Goal: Check status: Check status

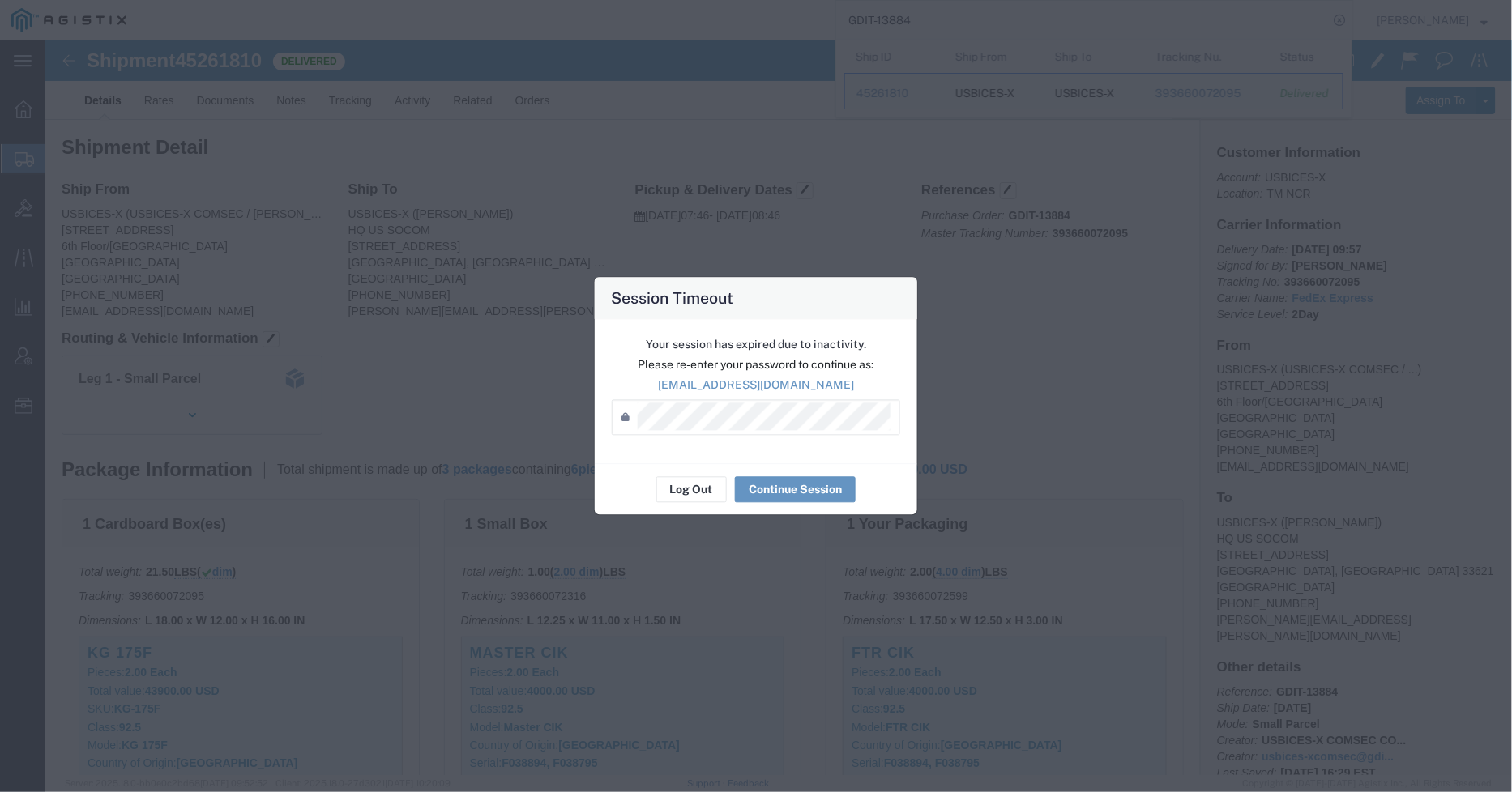
scroll to position [270, 0]
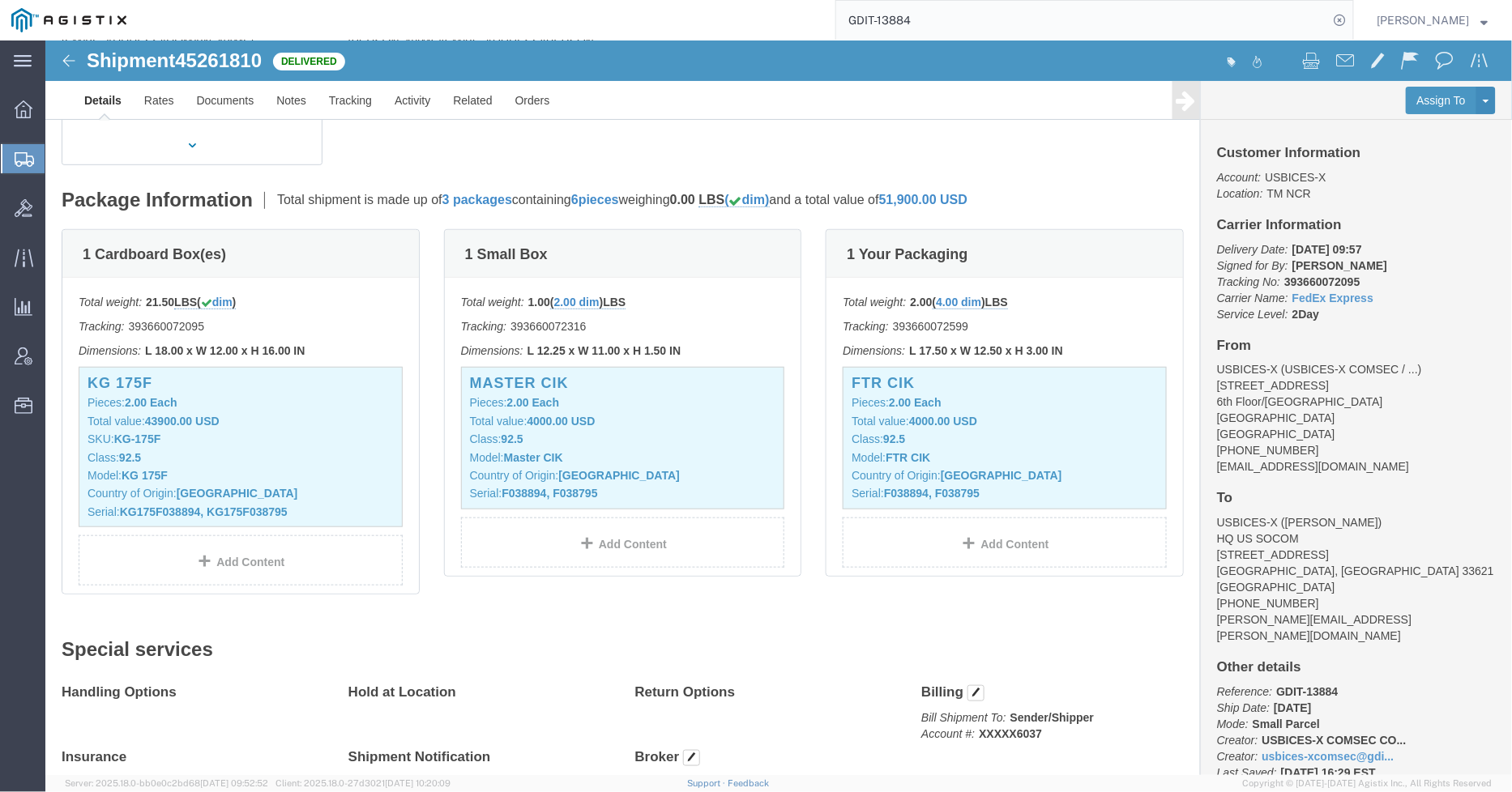
drag, startPoint x: 977, startPoint y: 25, endPoint x: 951, endPoint y: 25, distance: 26.0
click at [951, 25] on input "GDIT-13884" at bounding box center [1083, 20] width 492 height 39
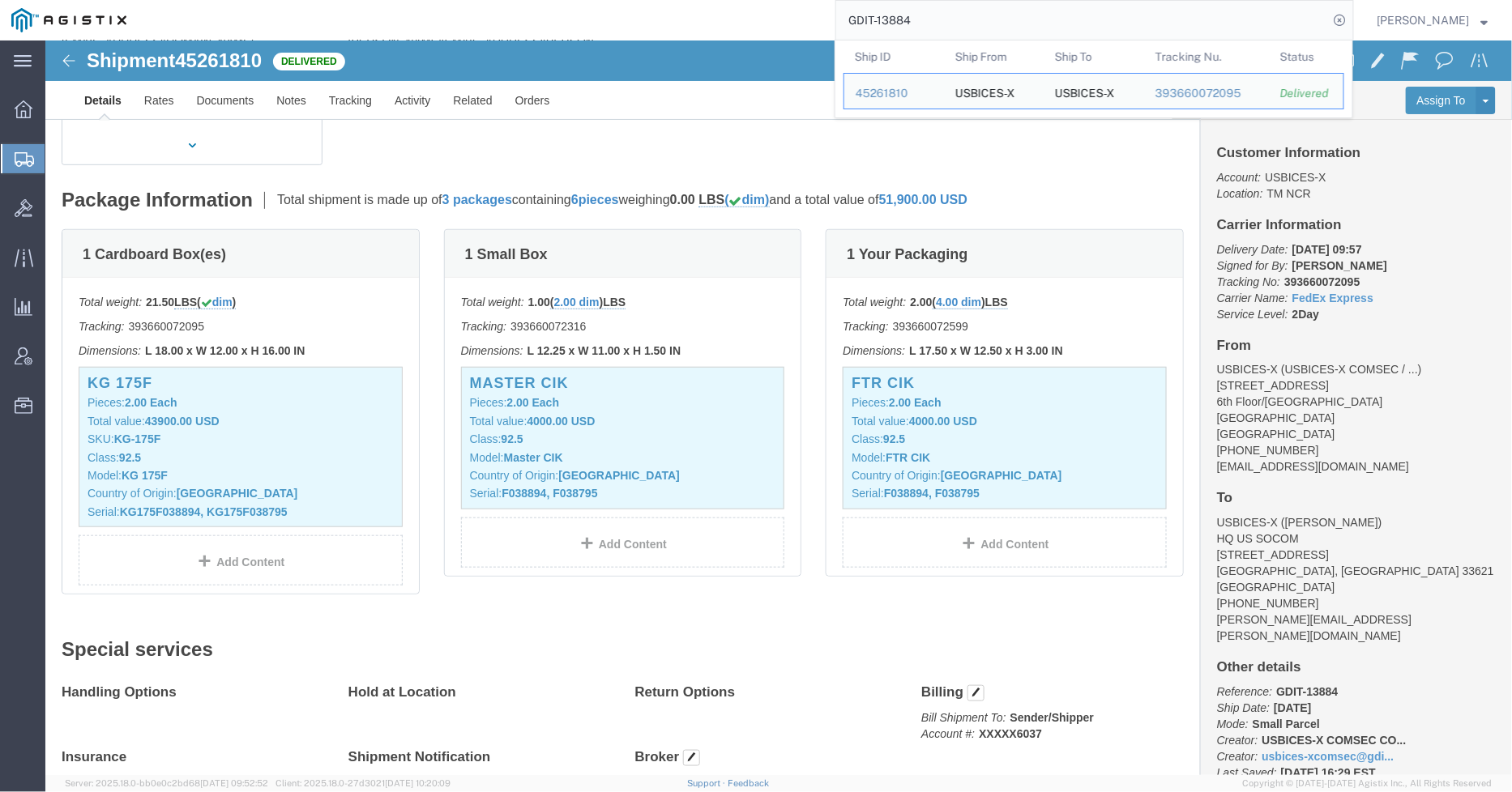
click at [951, 25] on input "GDIT-13884" at bounding box center [1083, 20] width 492 height 39
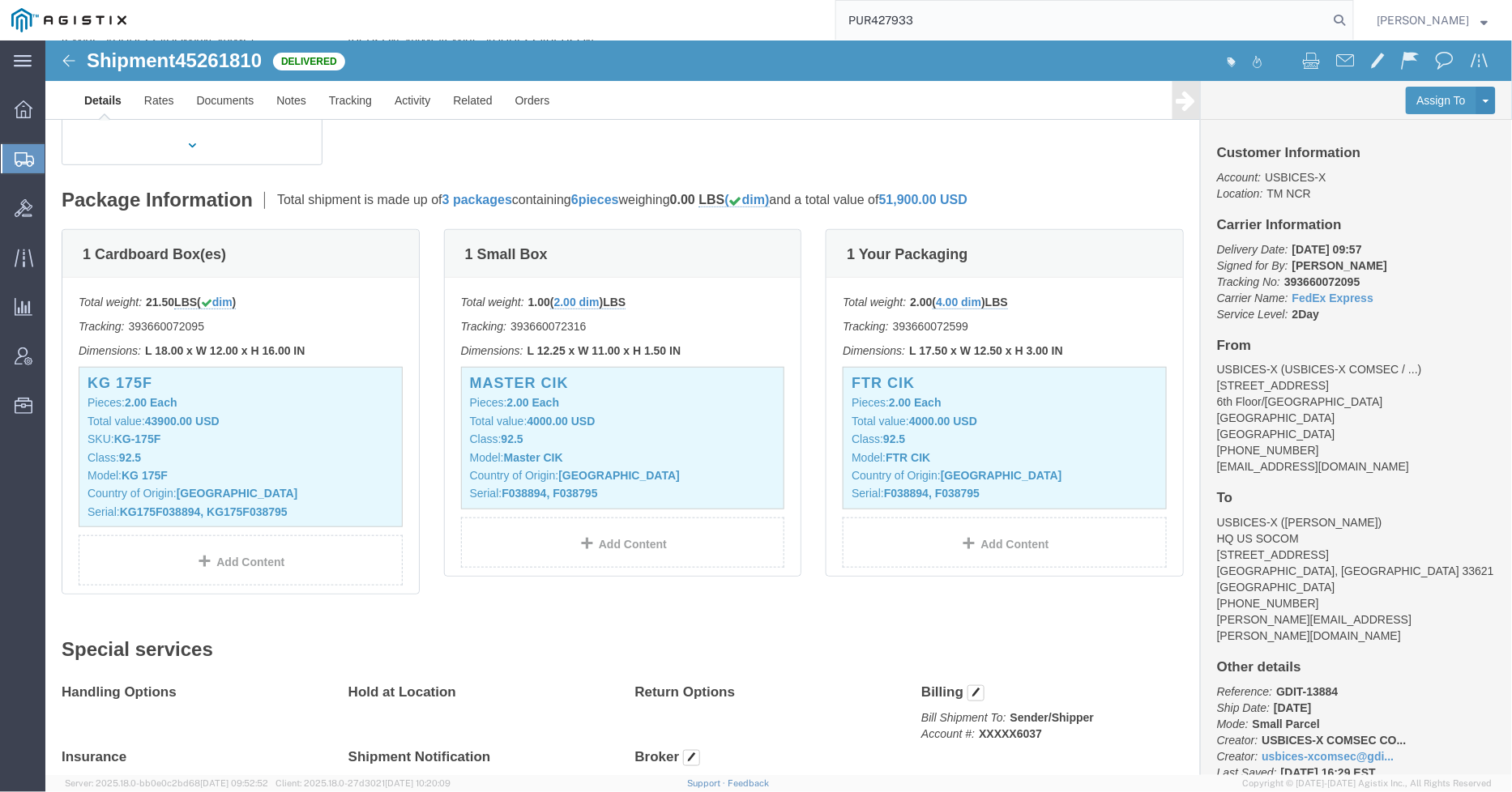
type input "PUR427933"
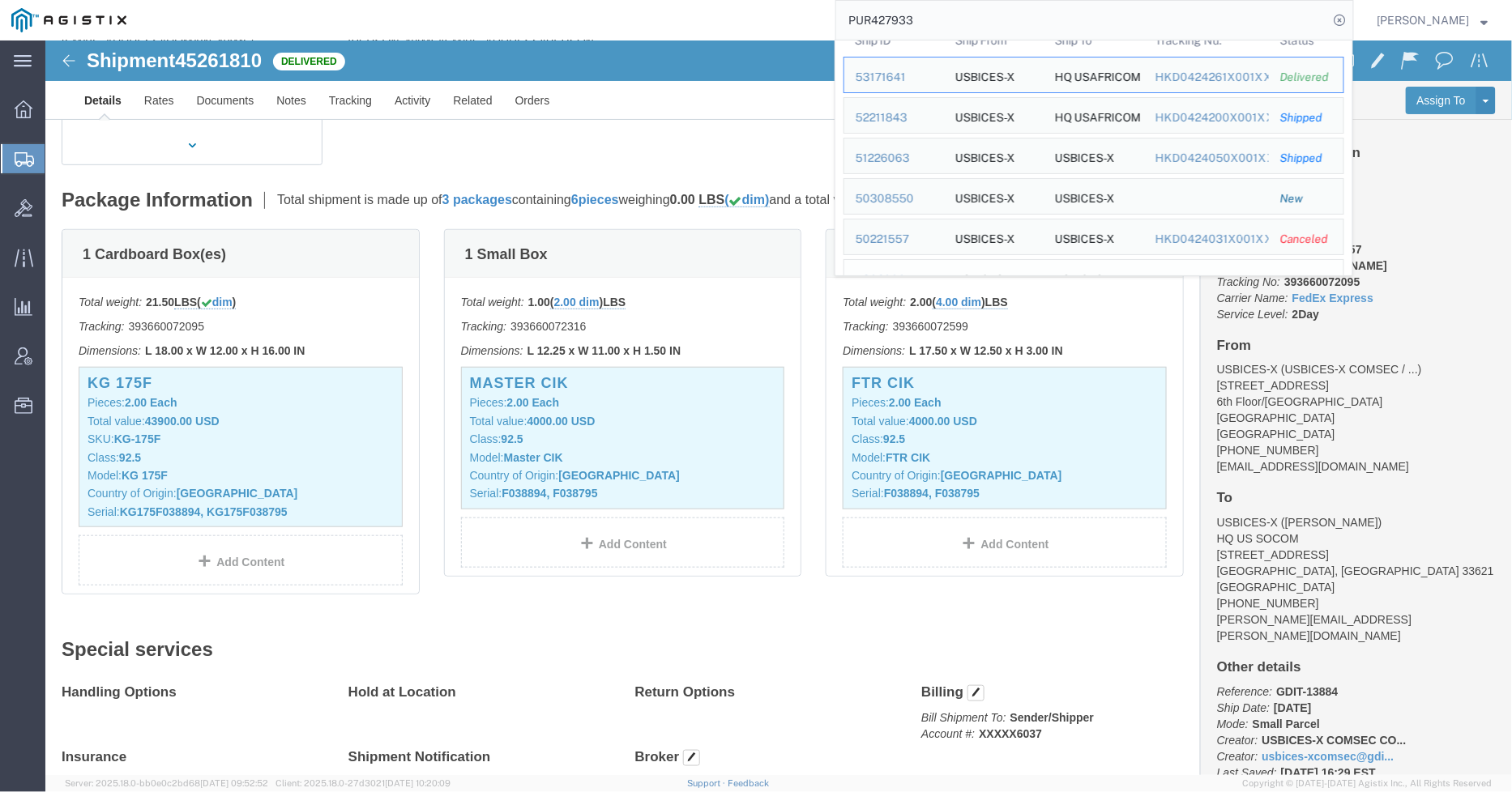
scroll to position [0, 0]
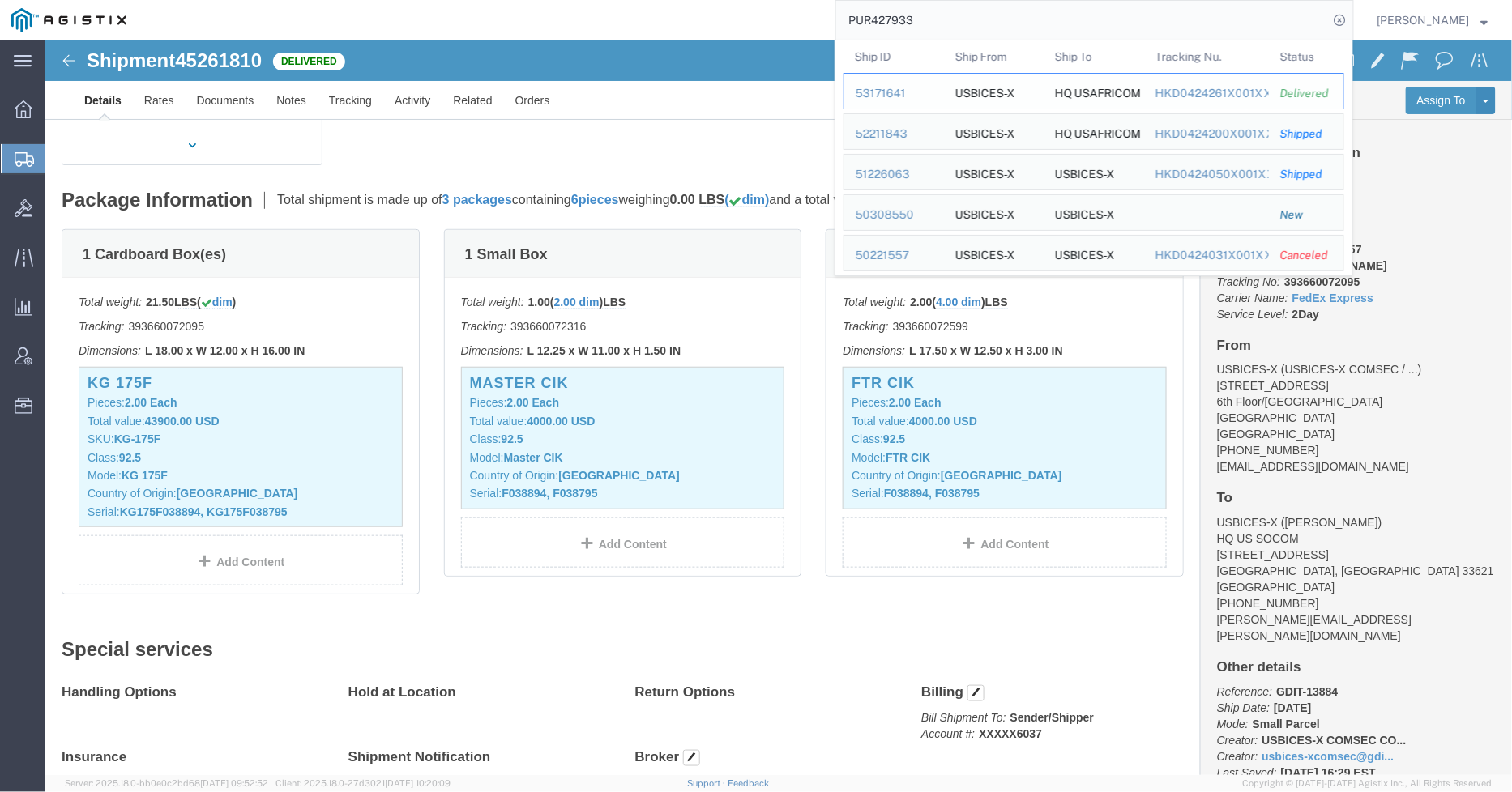
click at [896, 94] on div "53171641" at bounding box center [894, 93] width 77 height 17
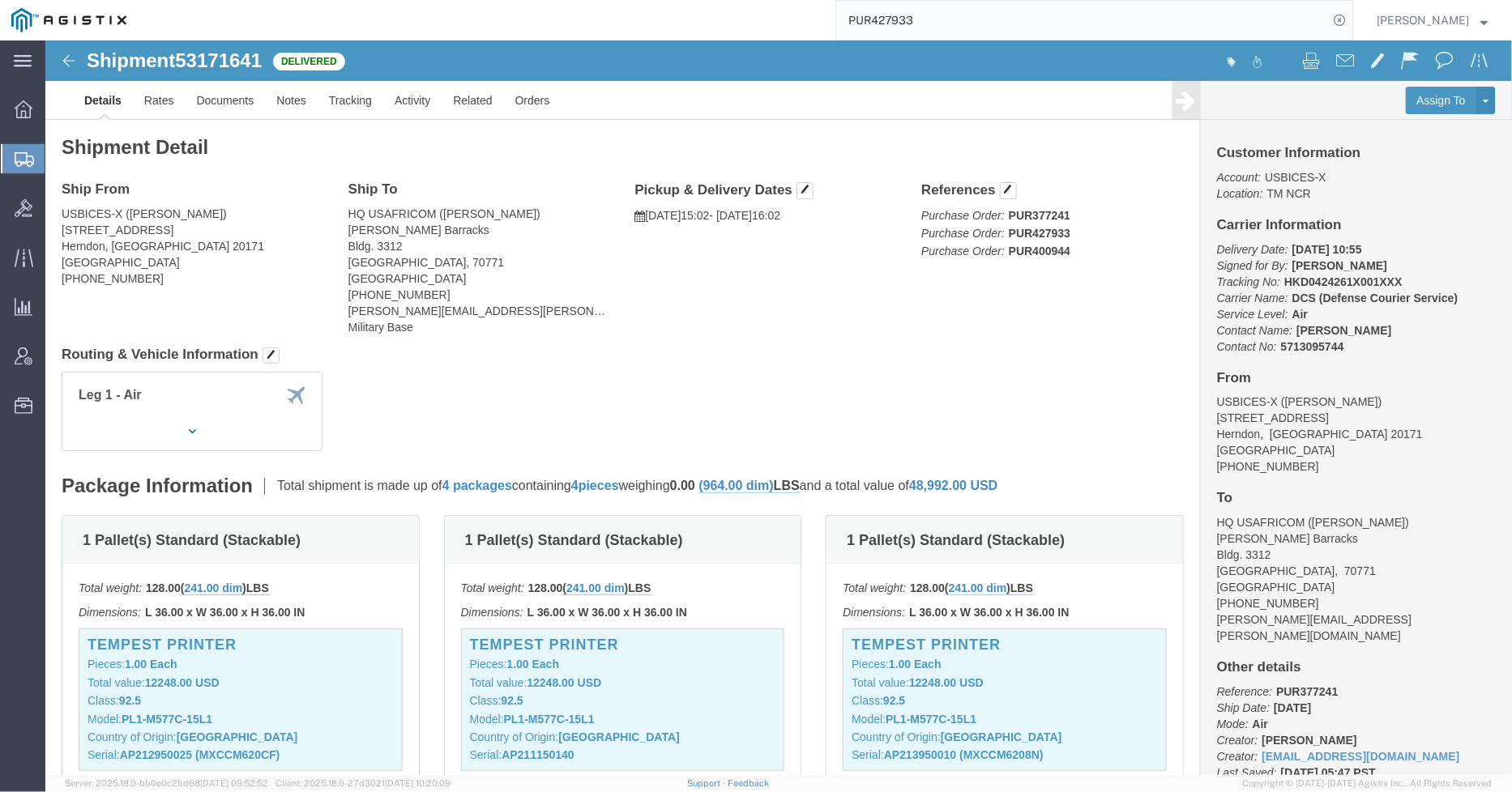
click at [998, 20] on input "PUR427933" at bounding box center [1083, 20] width 492 height 39
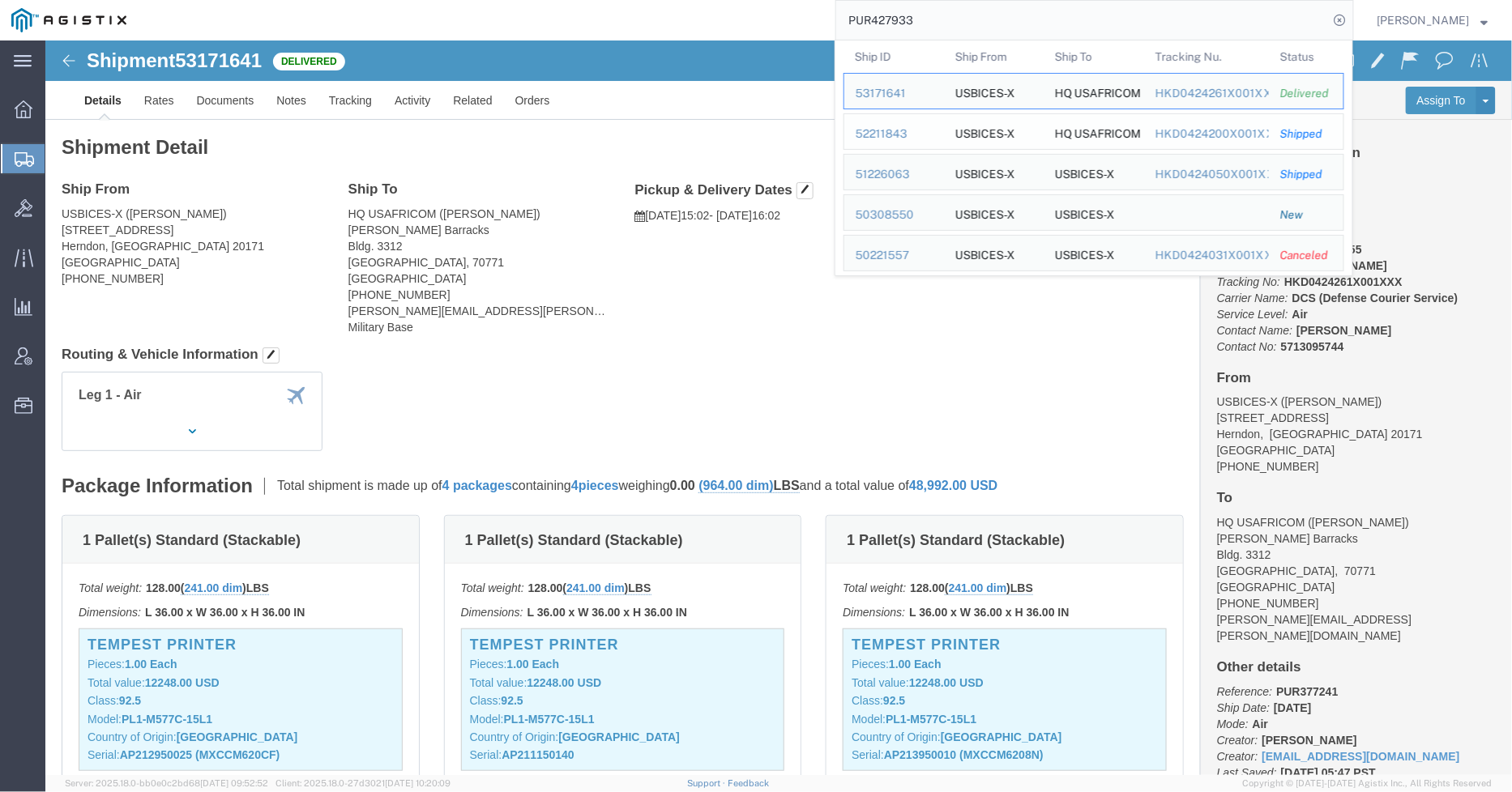
click at [908, 126] on div "52211843" at bounding box center [894, 134] width 77 height 17
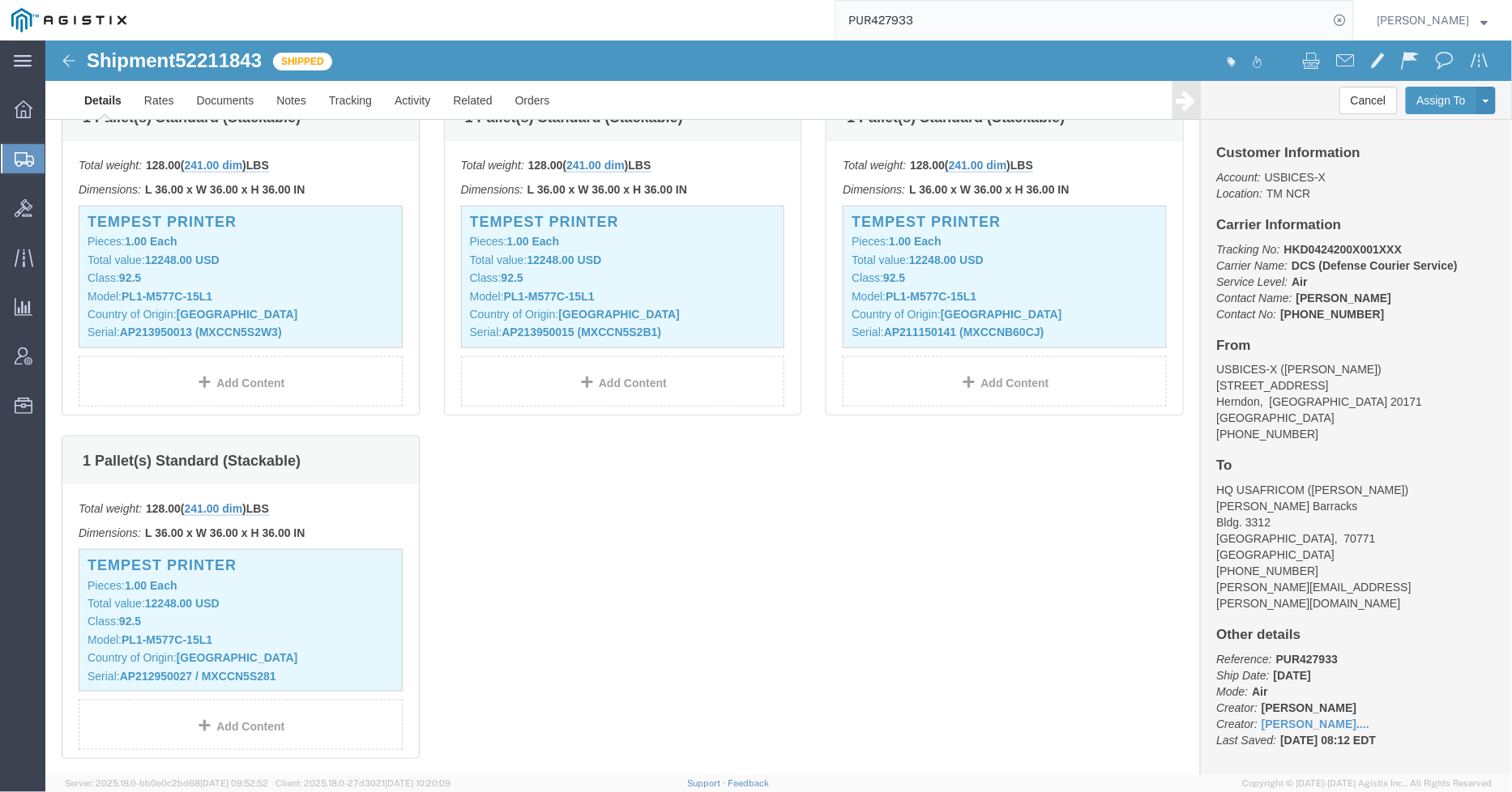
scroll to position [450, 0]
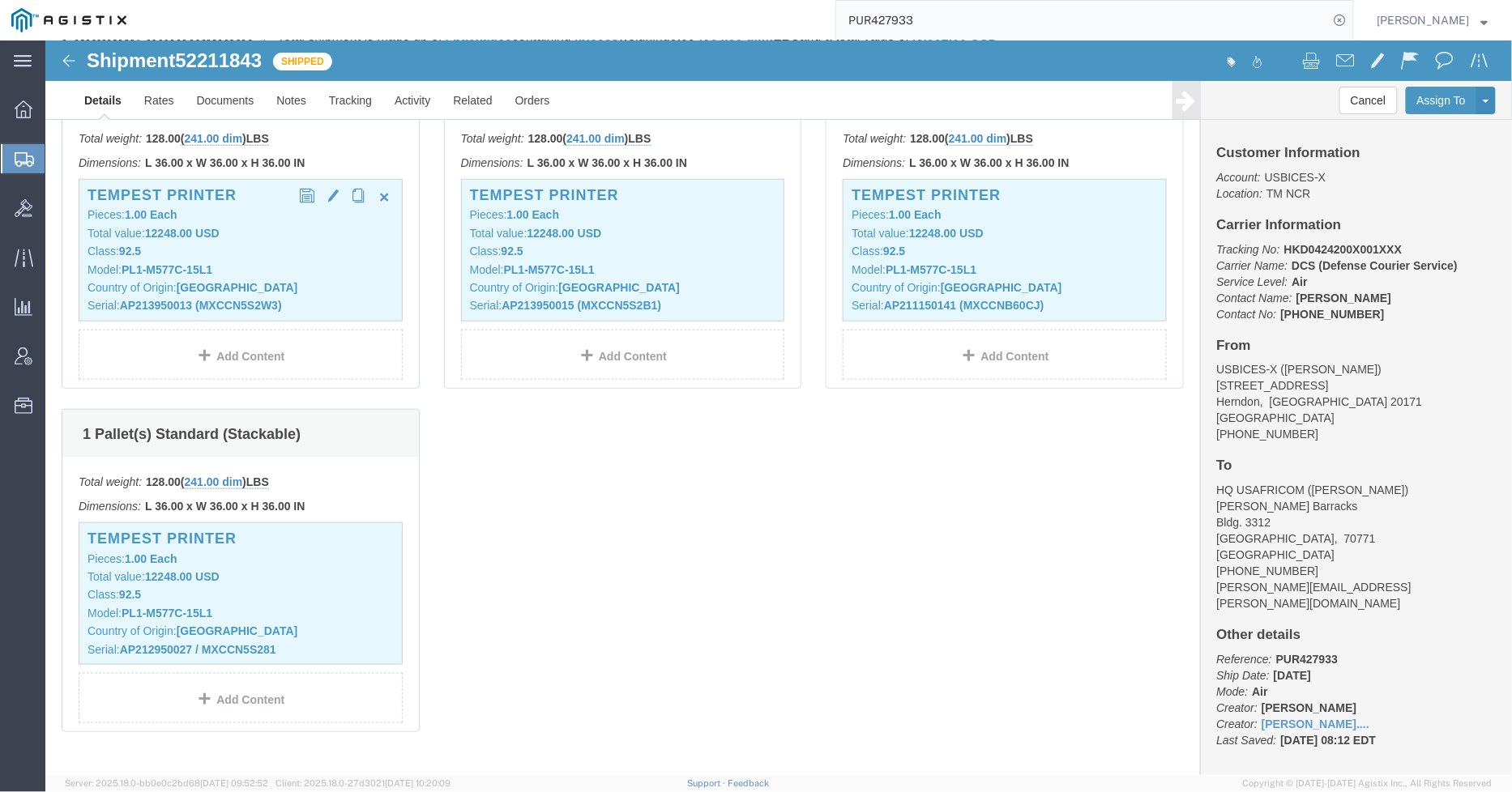
click p "Model: PL1-M577C-15L1"
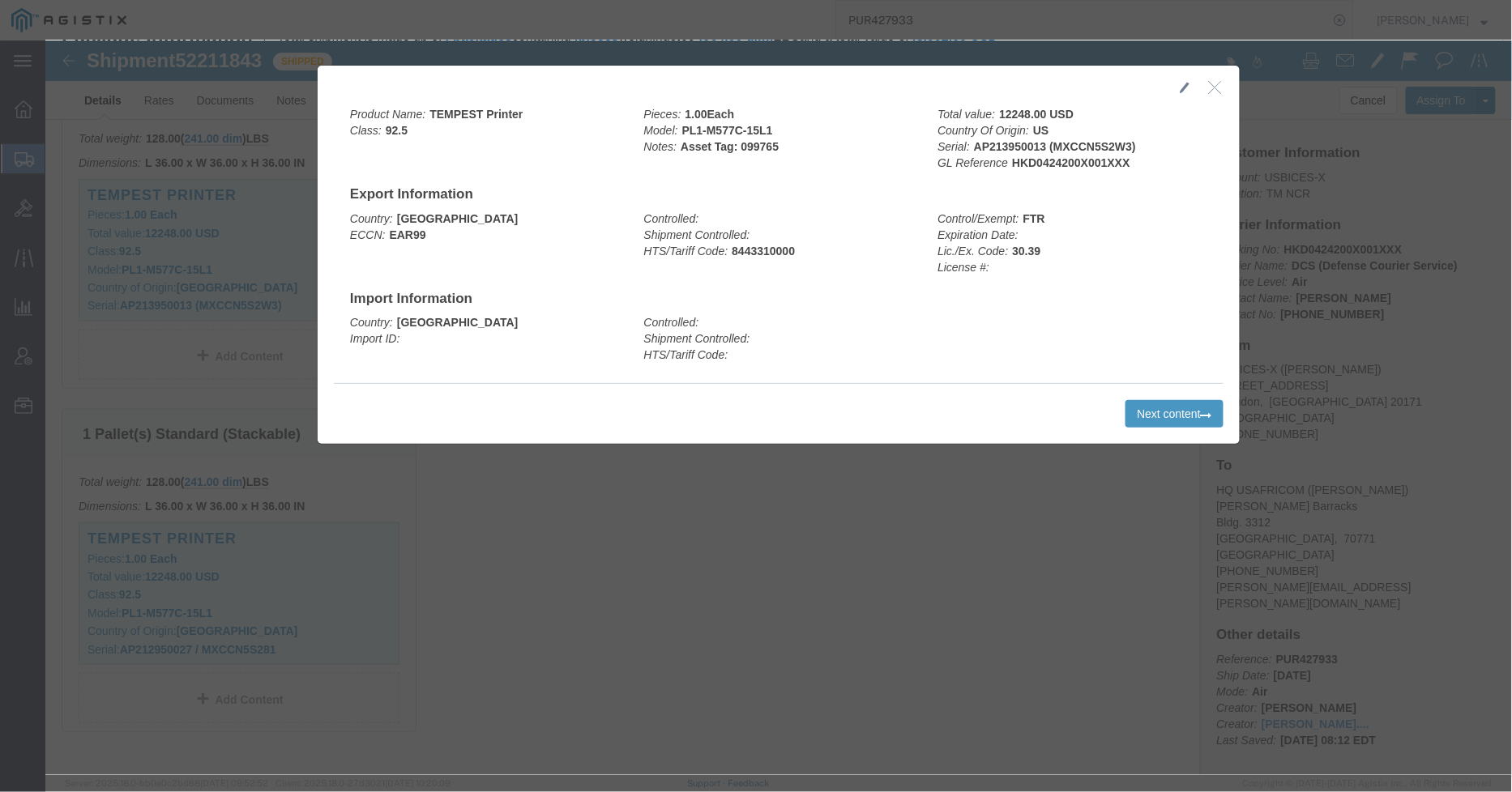
click icon "button"
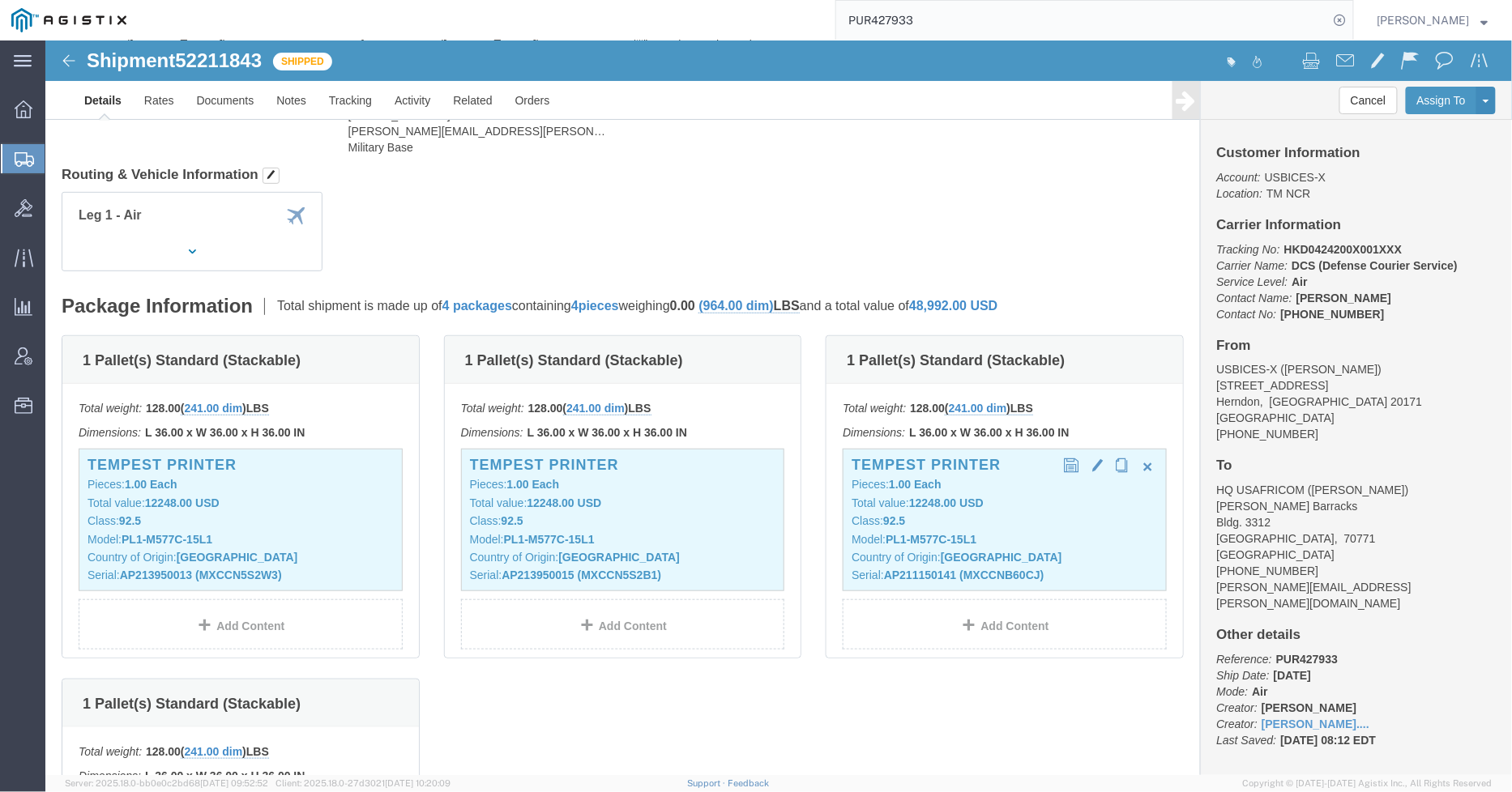
scroll to position [0, 0]
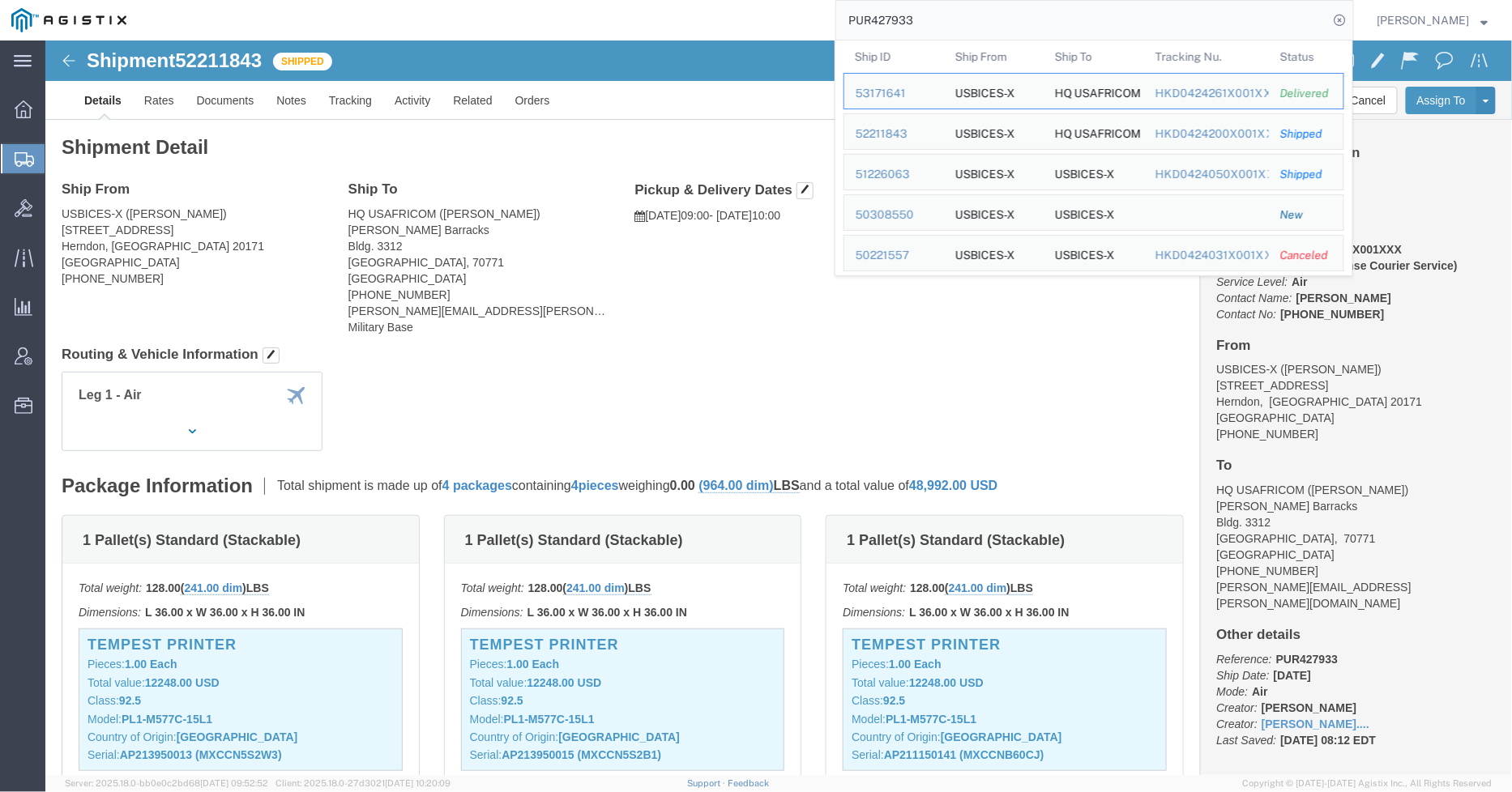
click at [957, 11] on input "PUR427933" at bounding box center [1083, 20] width 492 height 39
click at [897, 174] on div "51226063" at bounding box center [894, 174] width 77 height 17
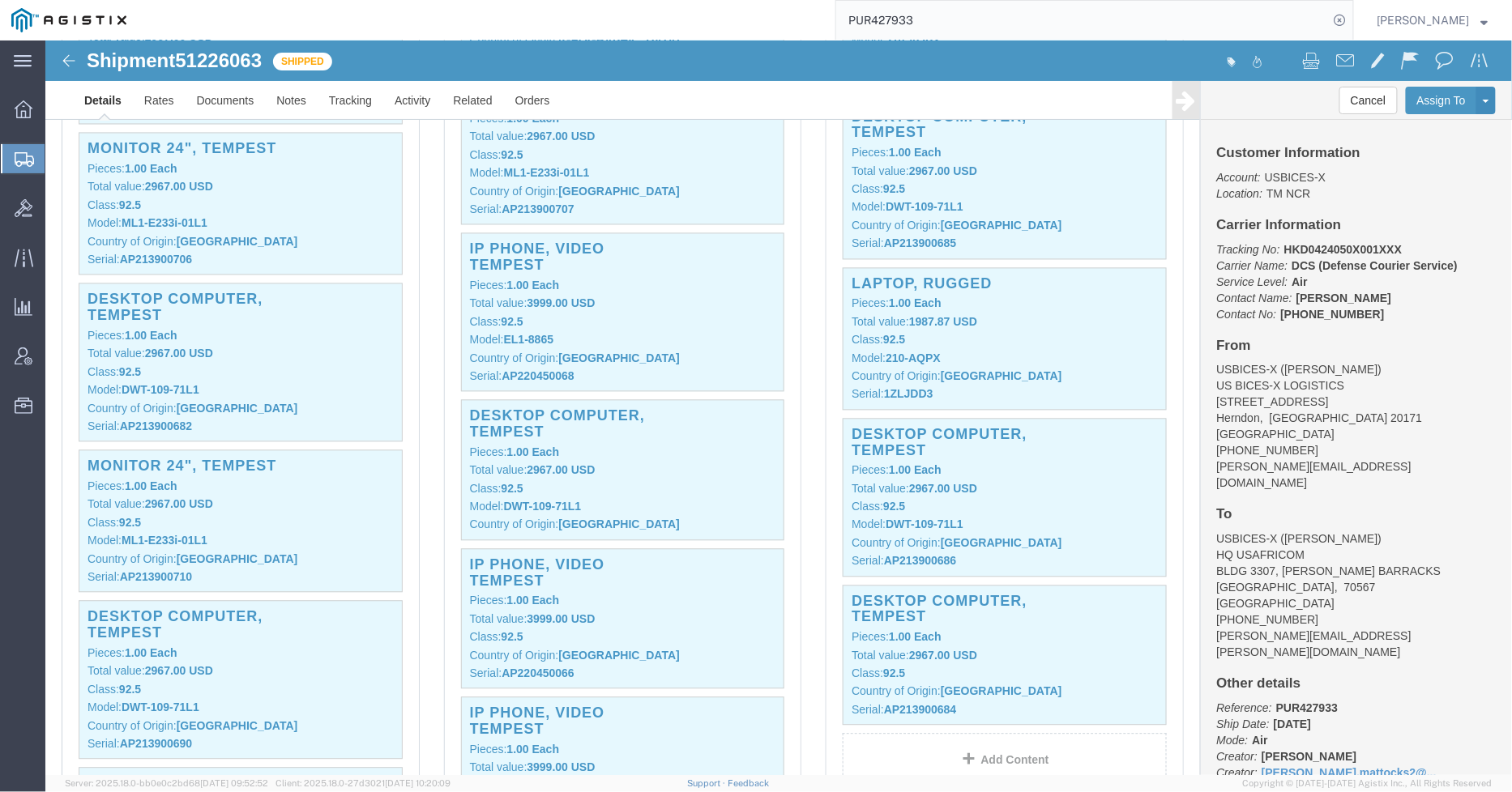
scroll to position [1170, 0]
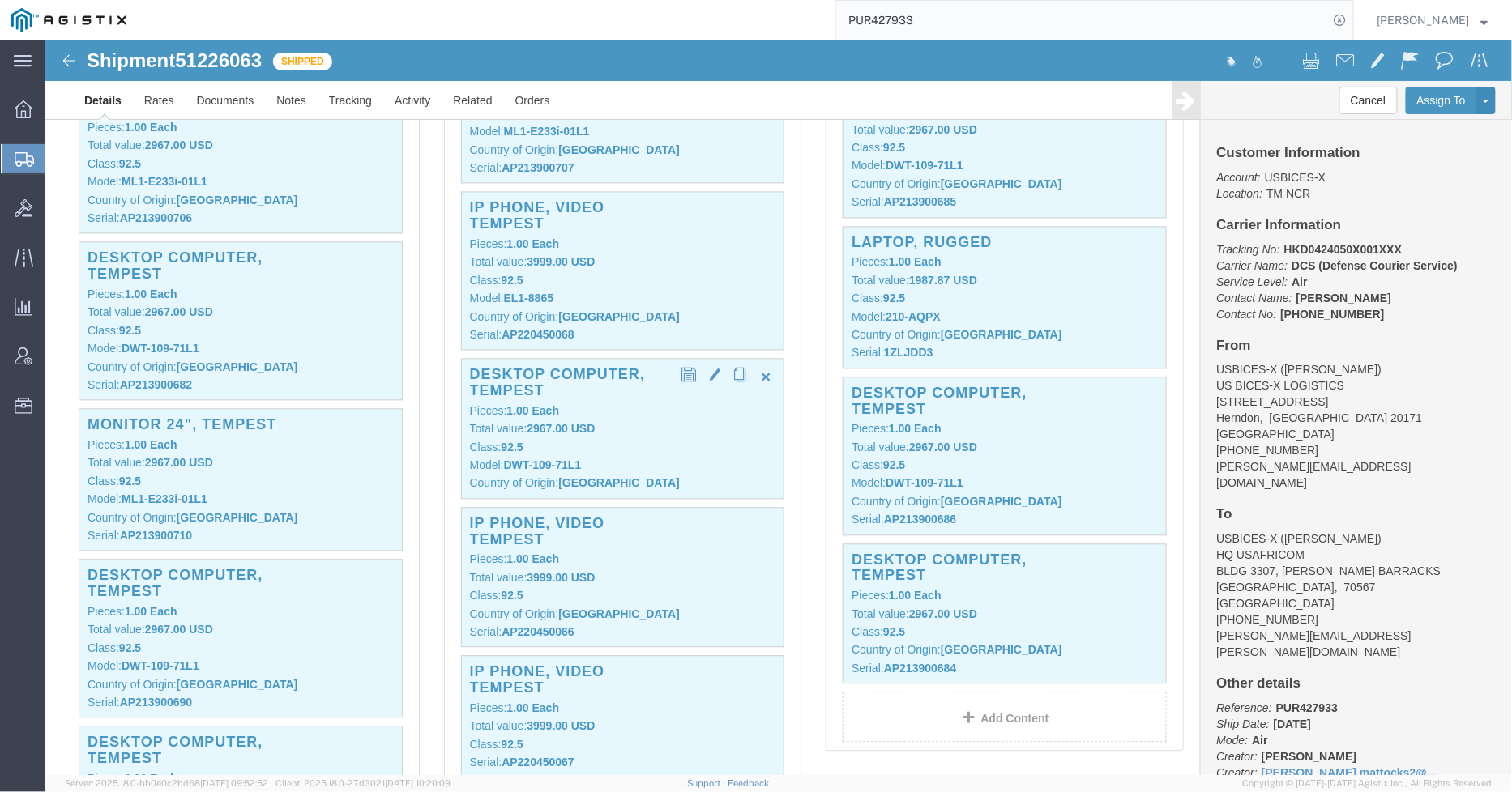
click p "Total value: 2967.00 USD"
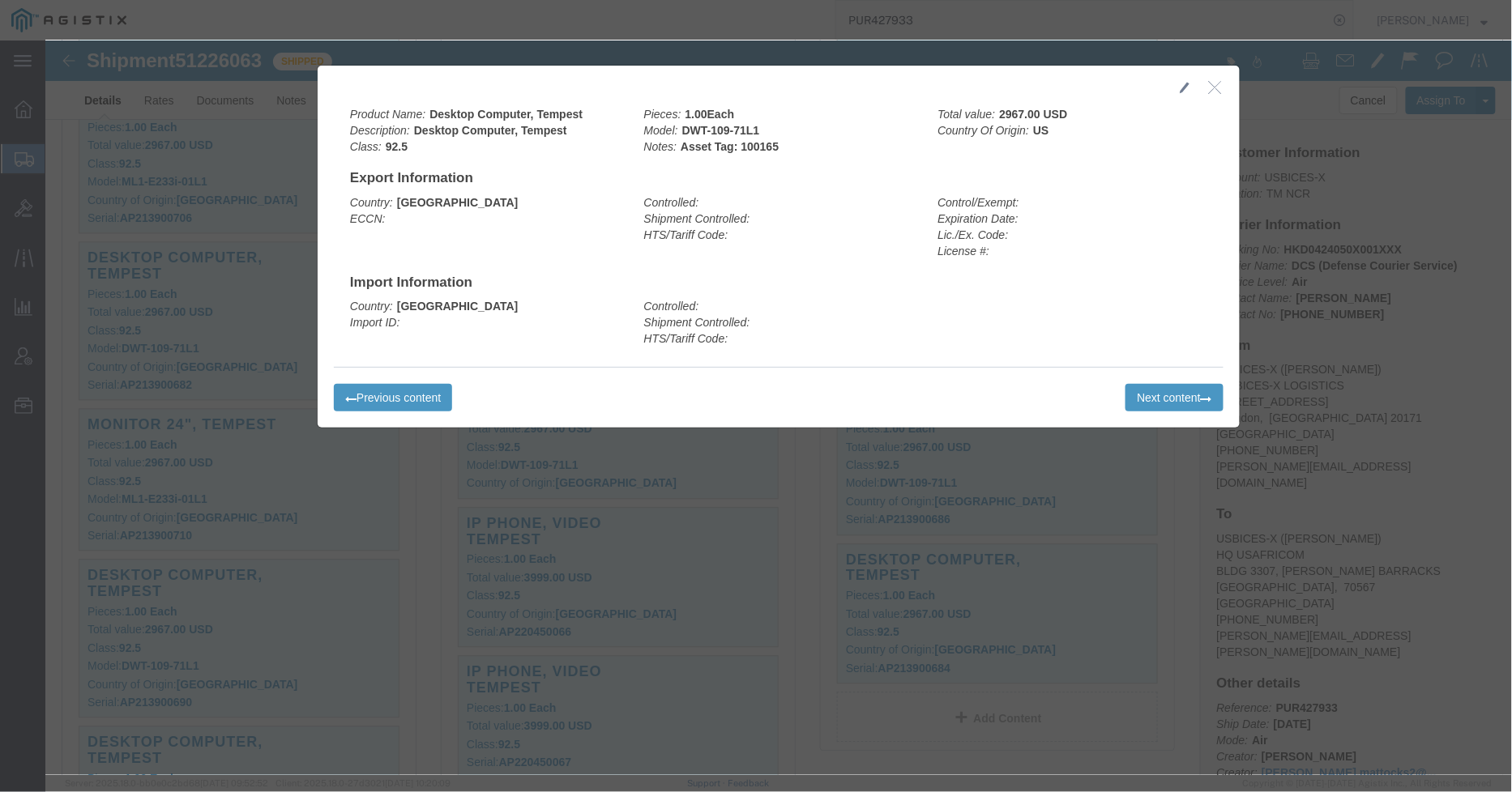
drag, startPoint x: 1166, startPoint y: 46, endPoint x: 1159, endPoint y: 59, distance: 14.8
click icon "button"
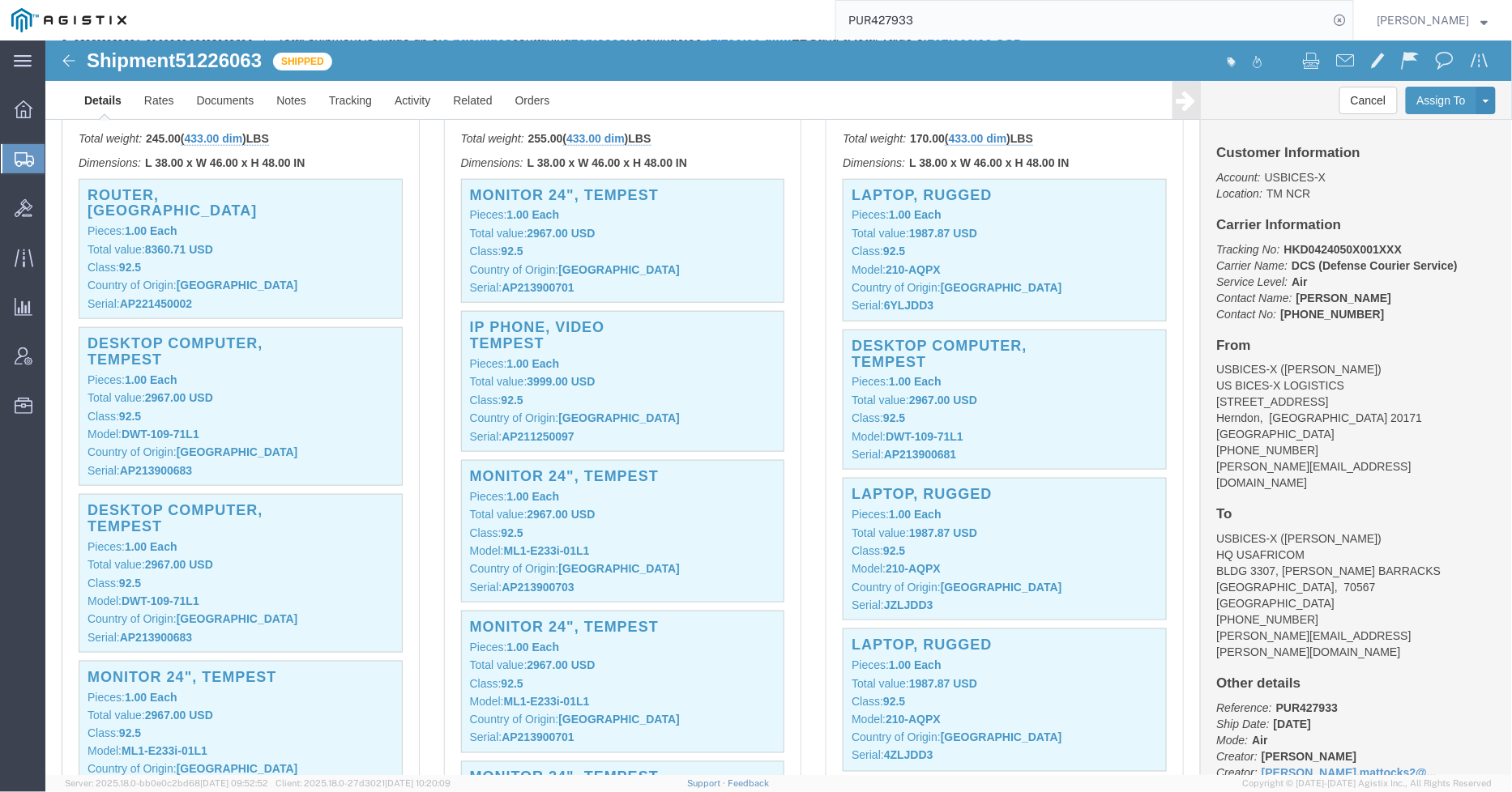
scroll to position [0, 0]
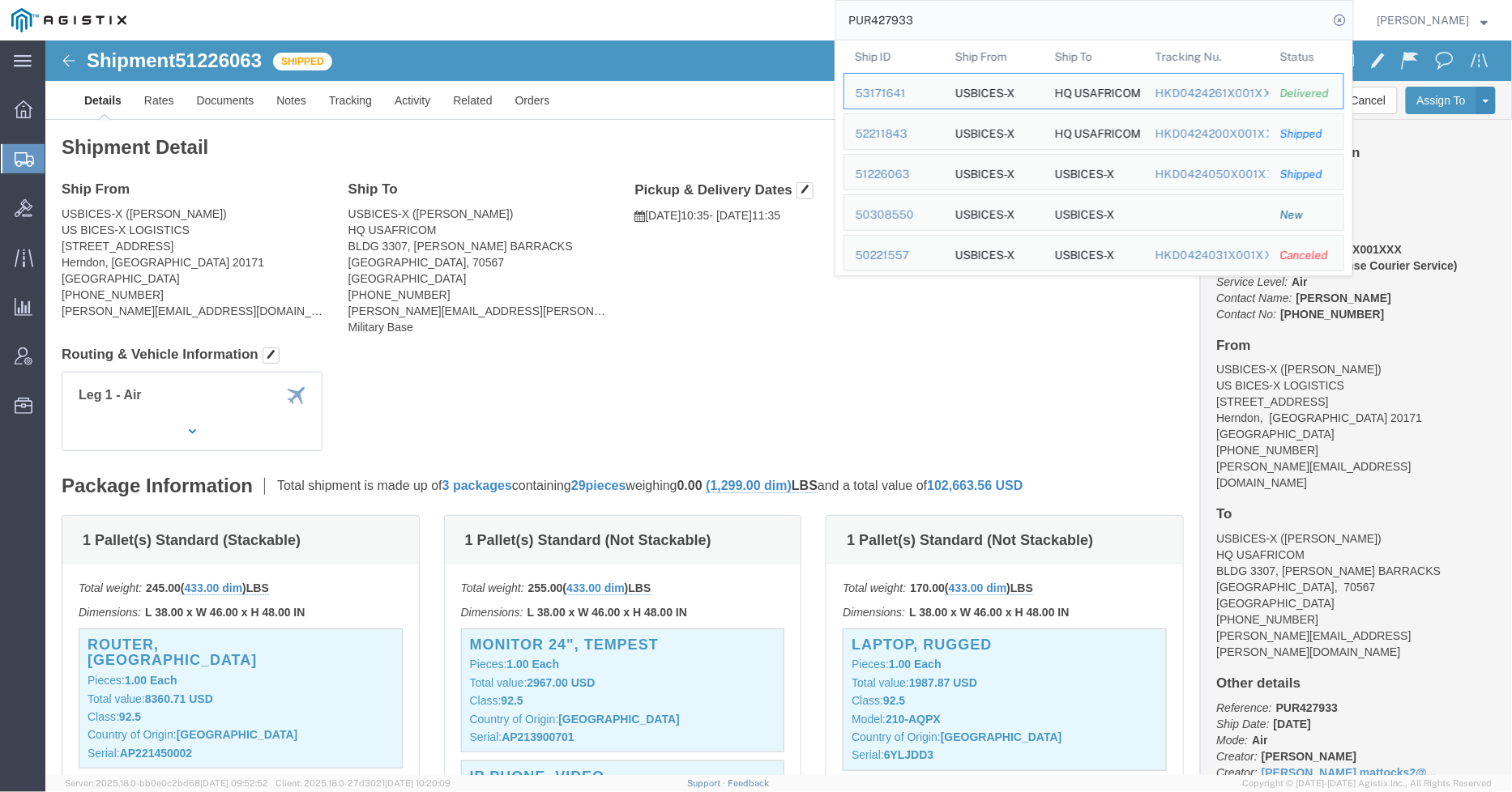
click at [1043, 13] on input "PUR427933" at bounding box center [1083, 20] width 492 height 39
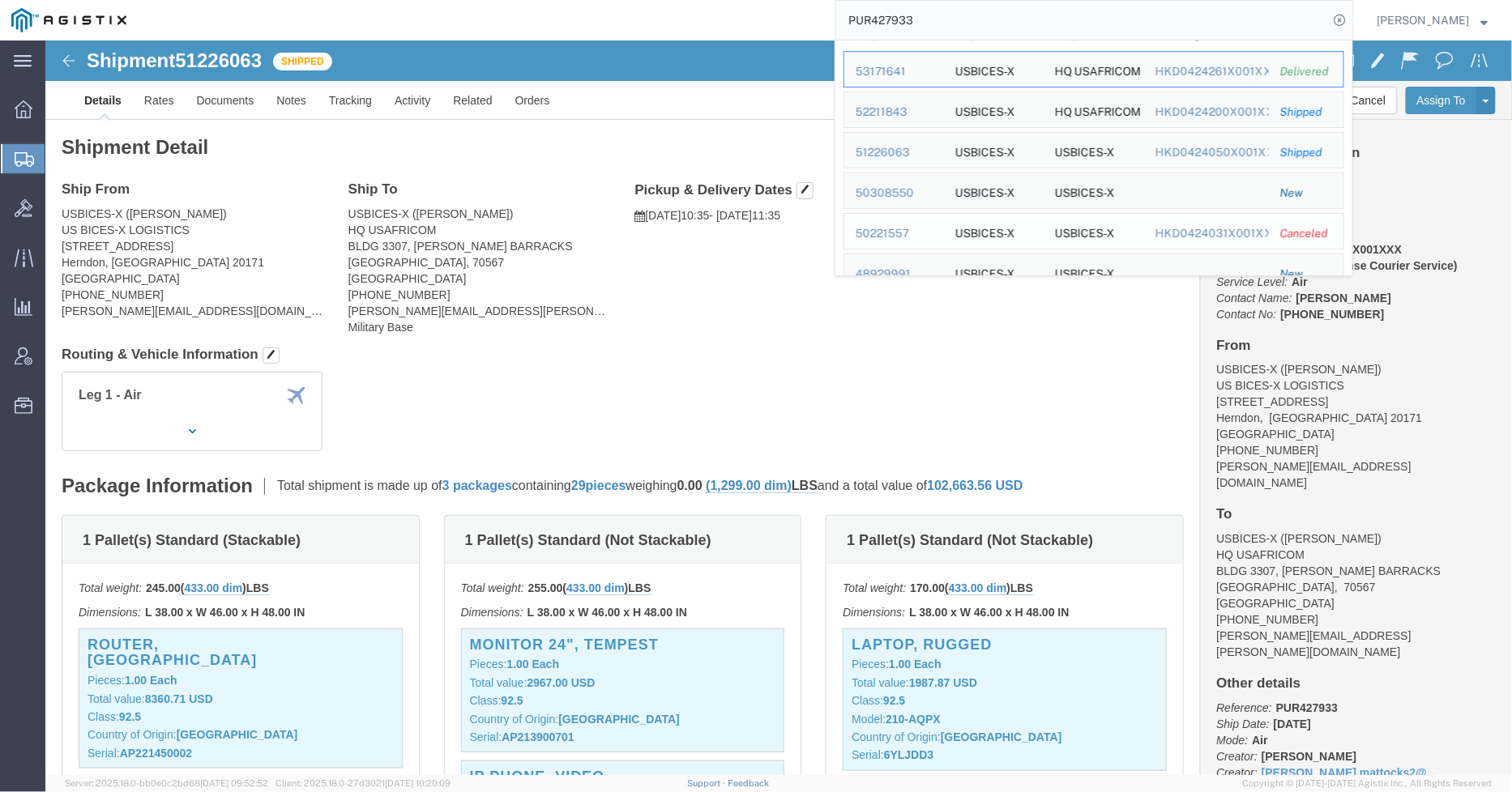
scroll to position [44, 0]
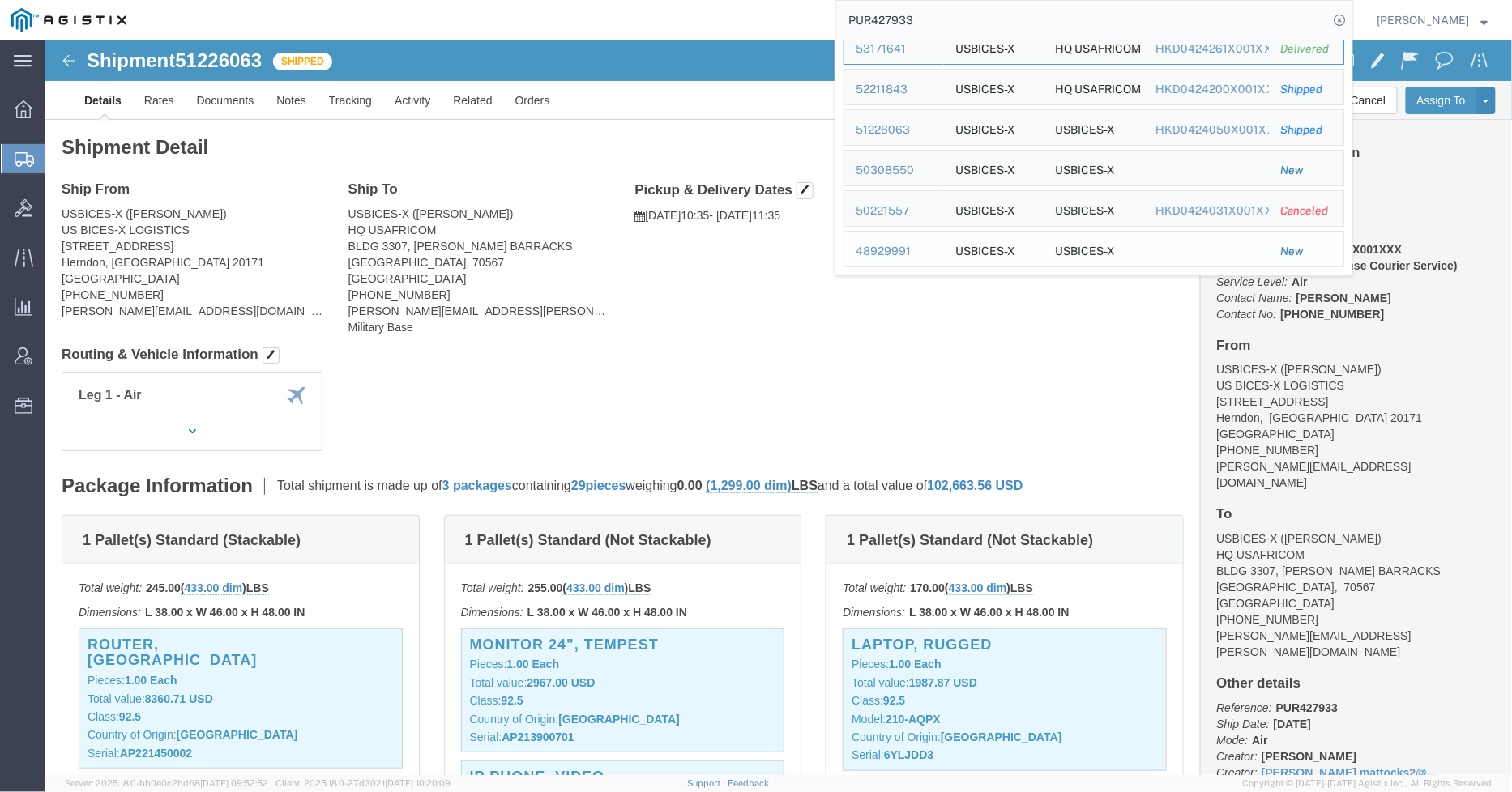
click at [896, 247] on div "48929991" at bounding box center [894, 251] width 77 height 17
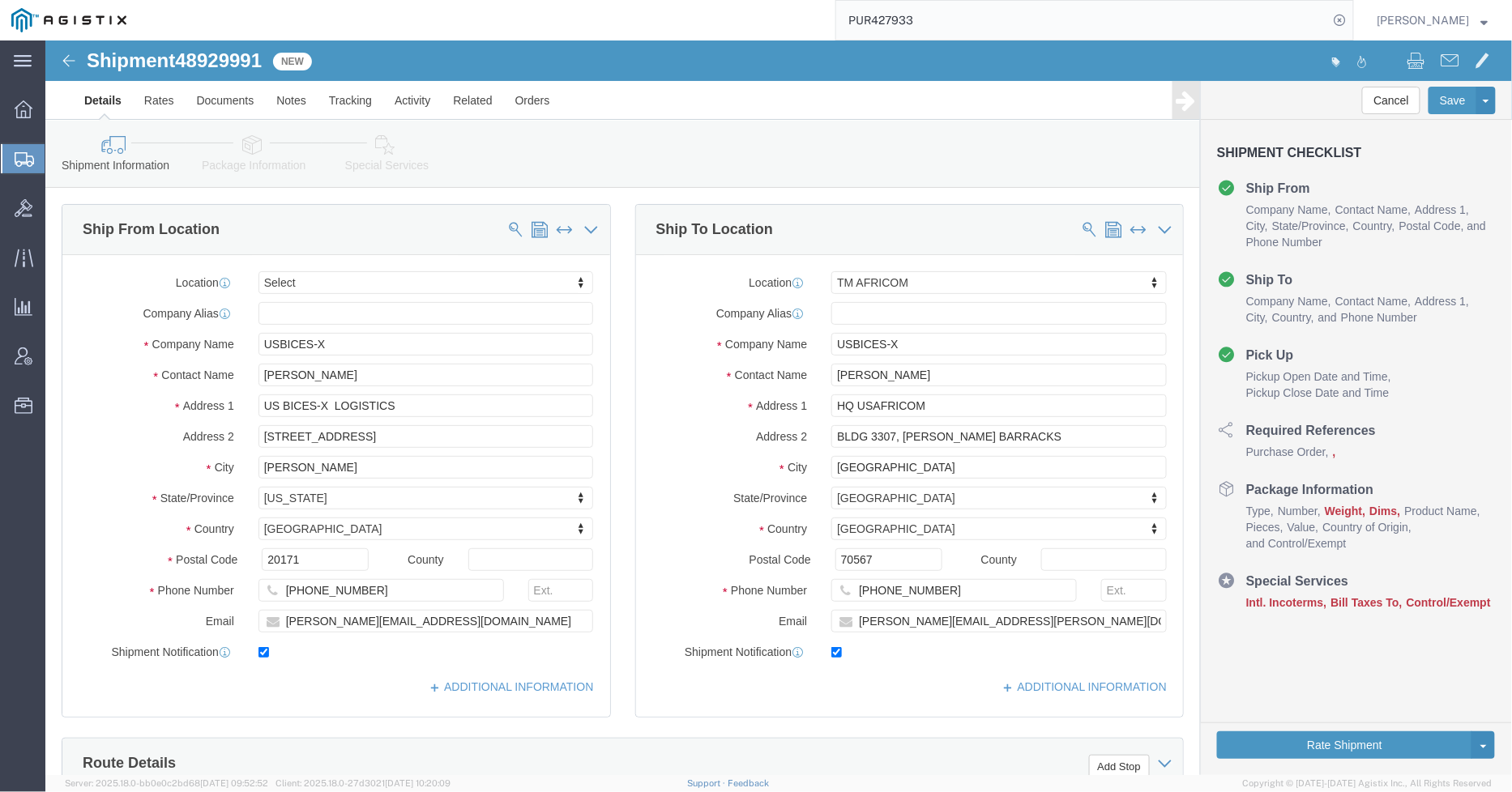
select select
select select "34239"
click icon
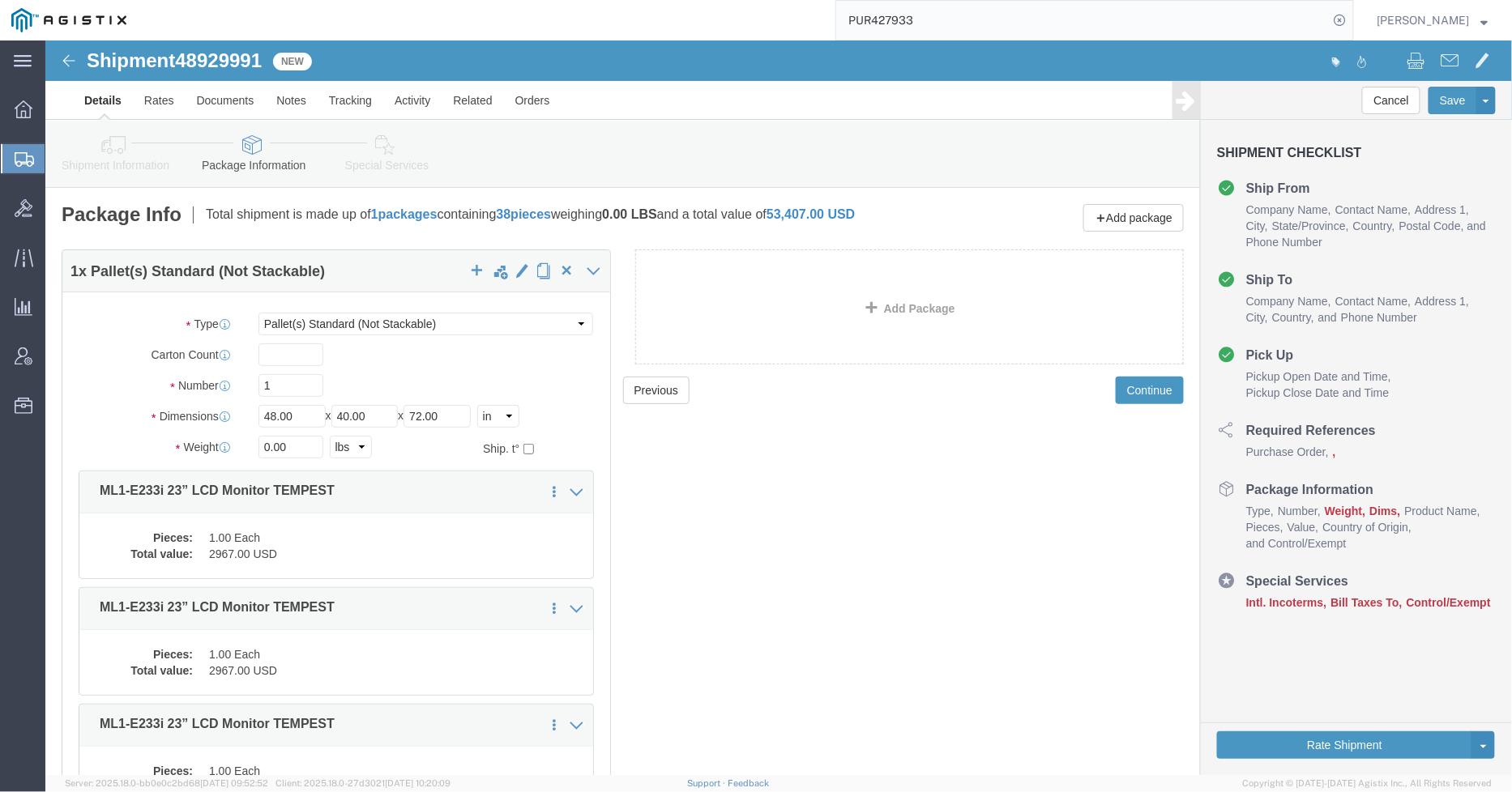
click at [30, 151] on svg-icon at bounding box center [24, 159] width 20 height 16
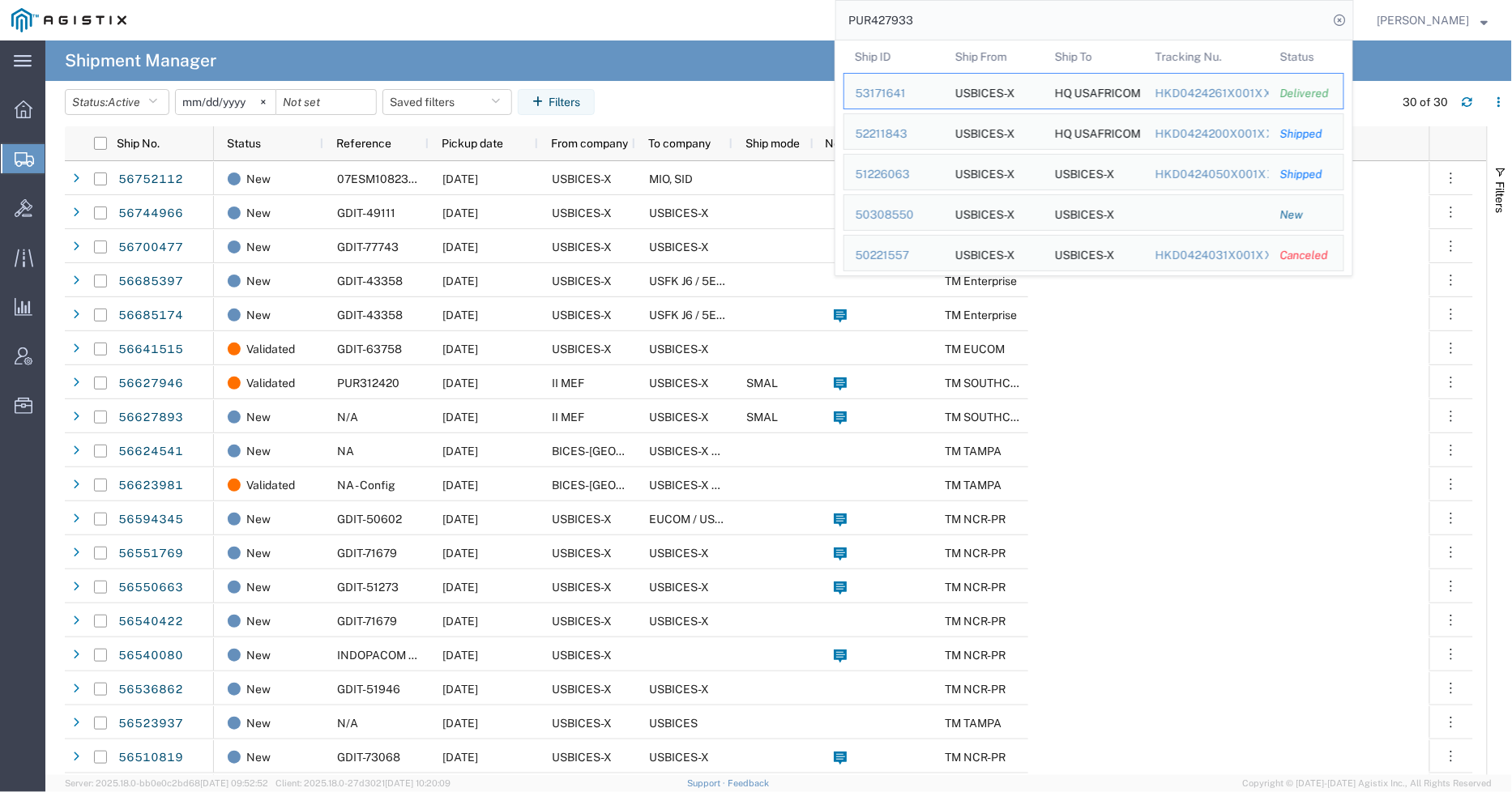
drag, startPoint x: 1012, startPoint y: 26, endPoint x: 856, endPoint y: 27, distance: 156.0
click at [856, 24] on input "PUR427933" at bounding box center [1083, 20] width 492 height 39
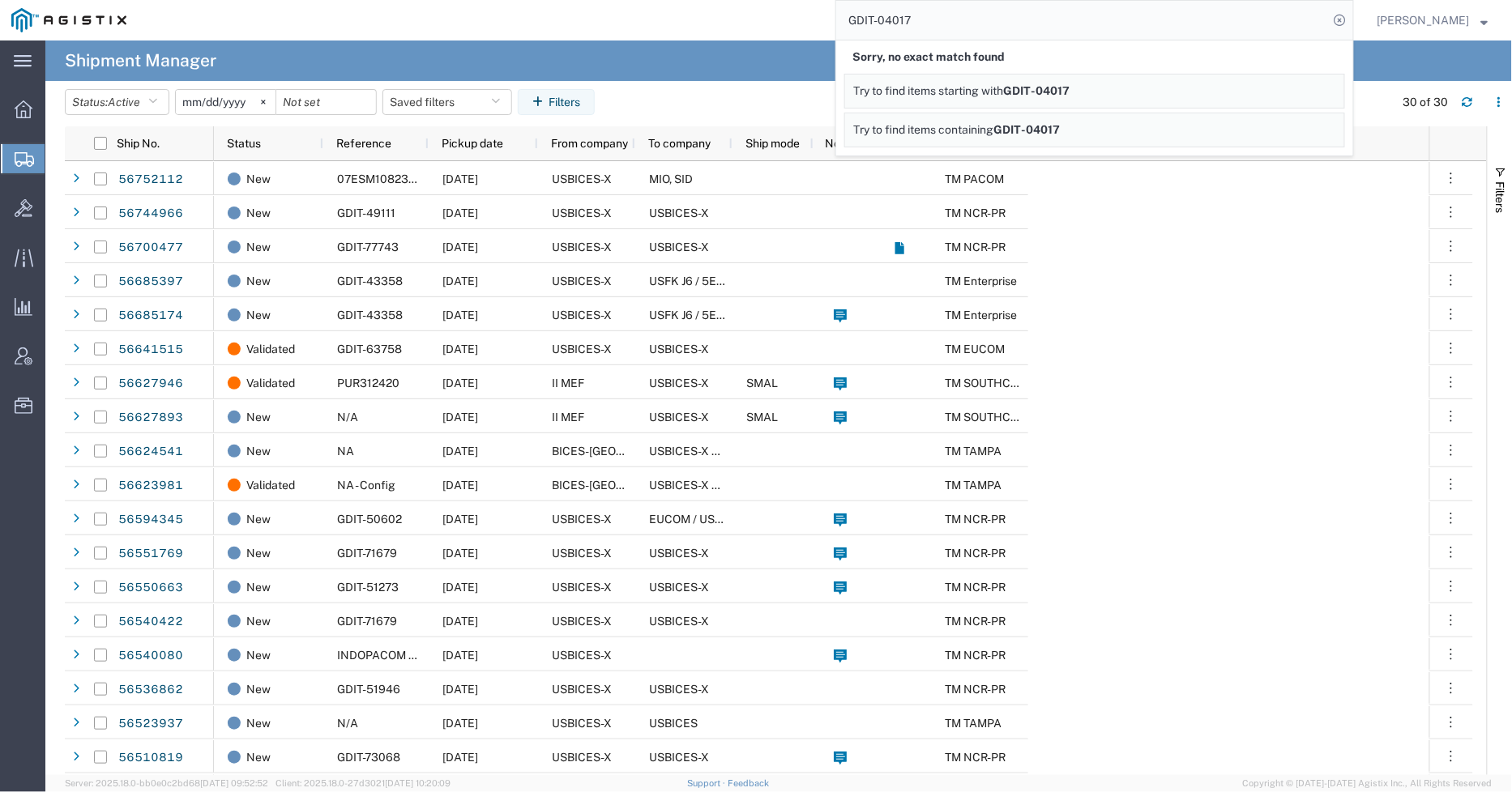
drag, startPoint x: 942, startPoint y: 24, endPoint x: 847, endPoint y: 23, distance: 95.0
click at [847, 23] on input "GDIT-04017" at bounding box center [1083, 20] width 492 height 39
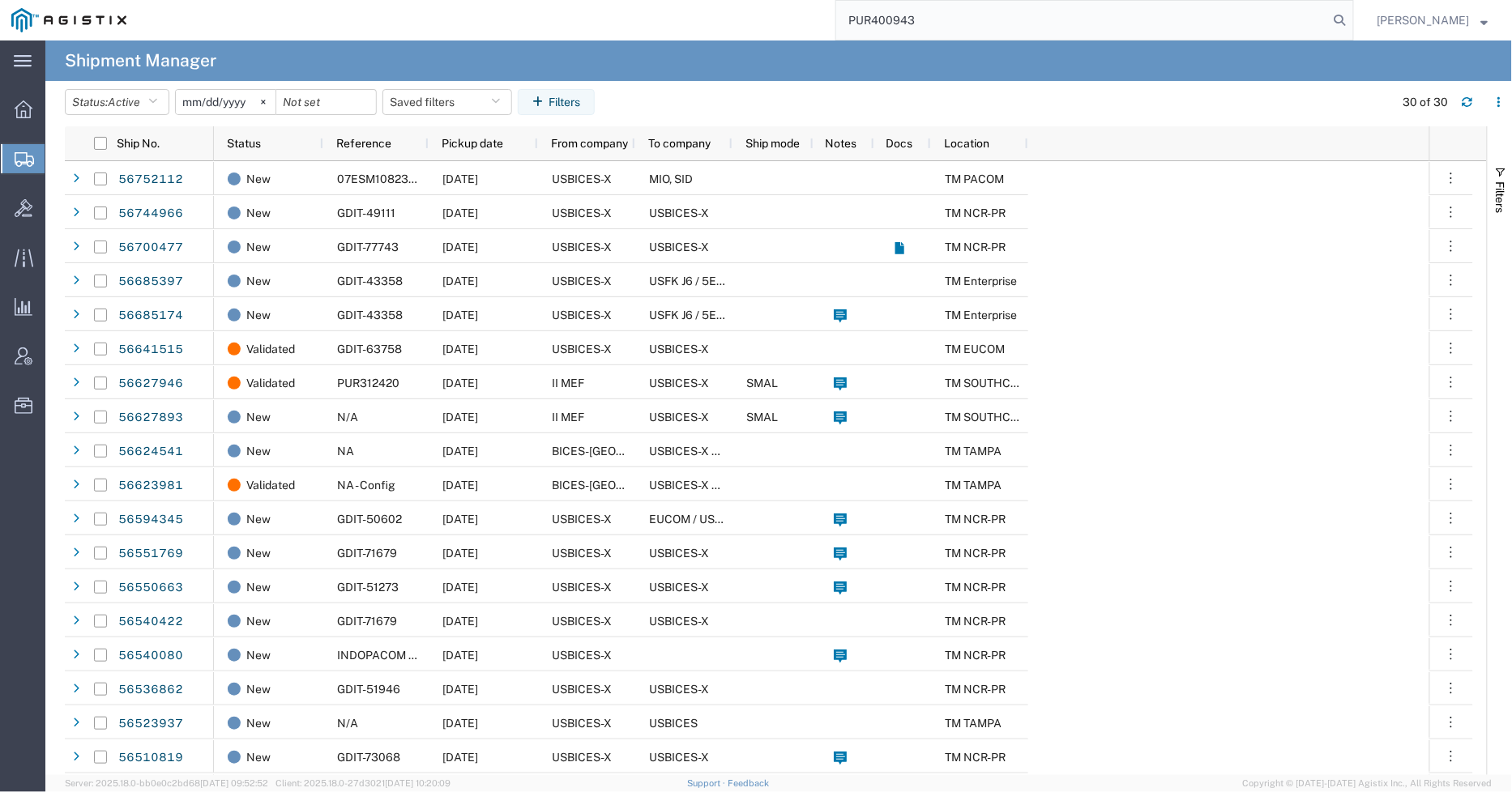
type input "PUR400943"
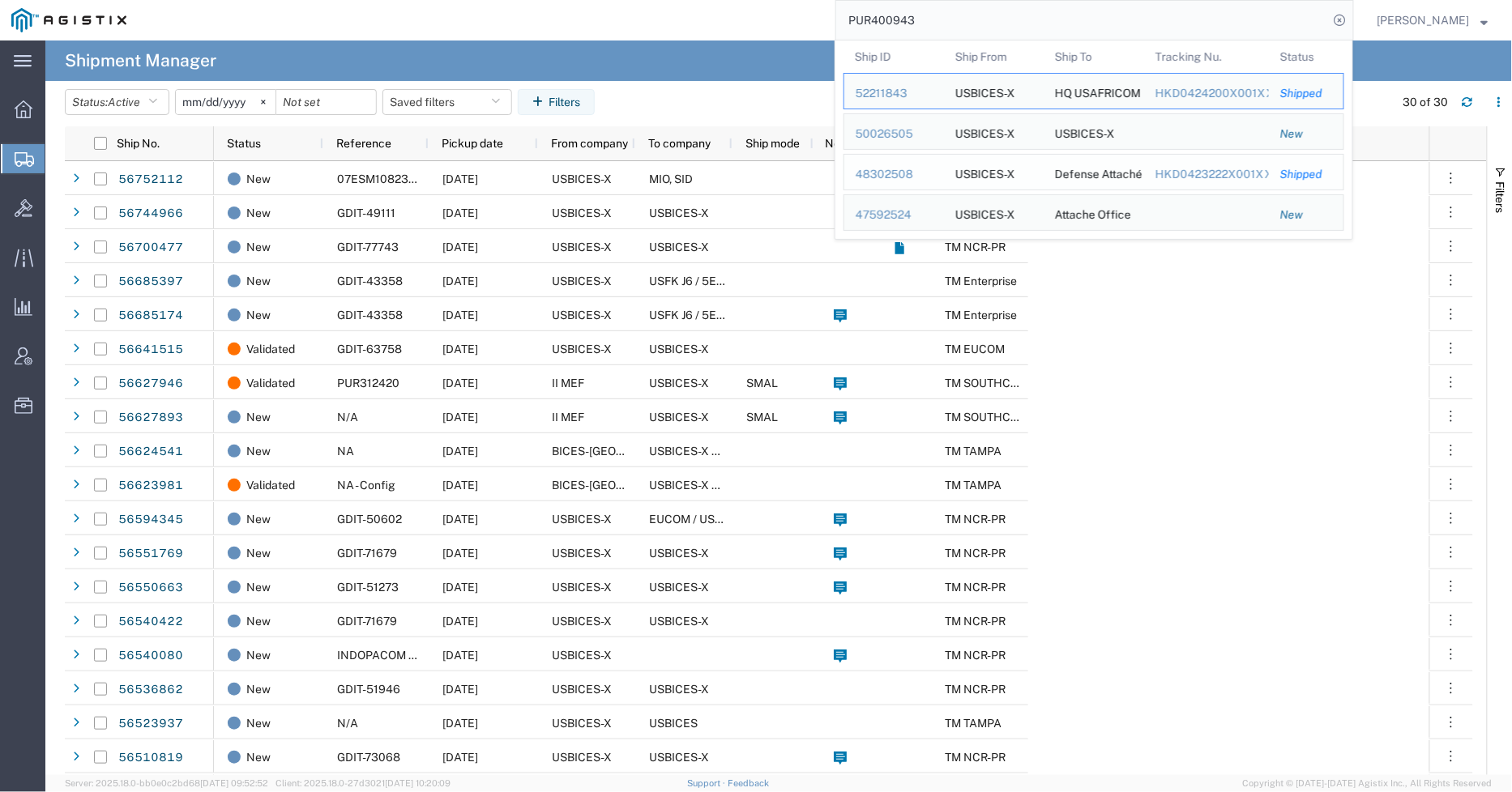
click at [898, 173] on div "48302508" at bounding box center [894, 174] width 77 height 17
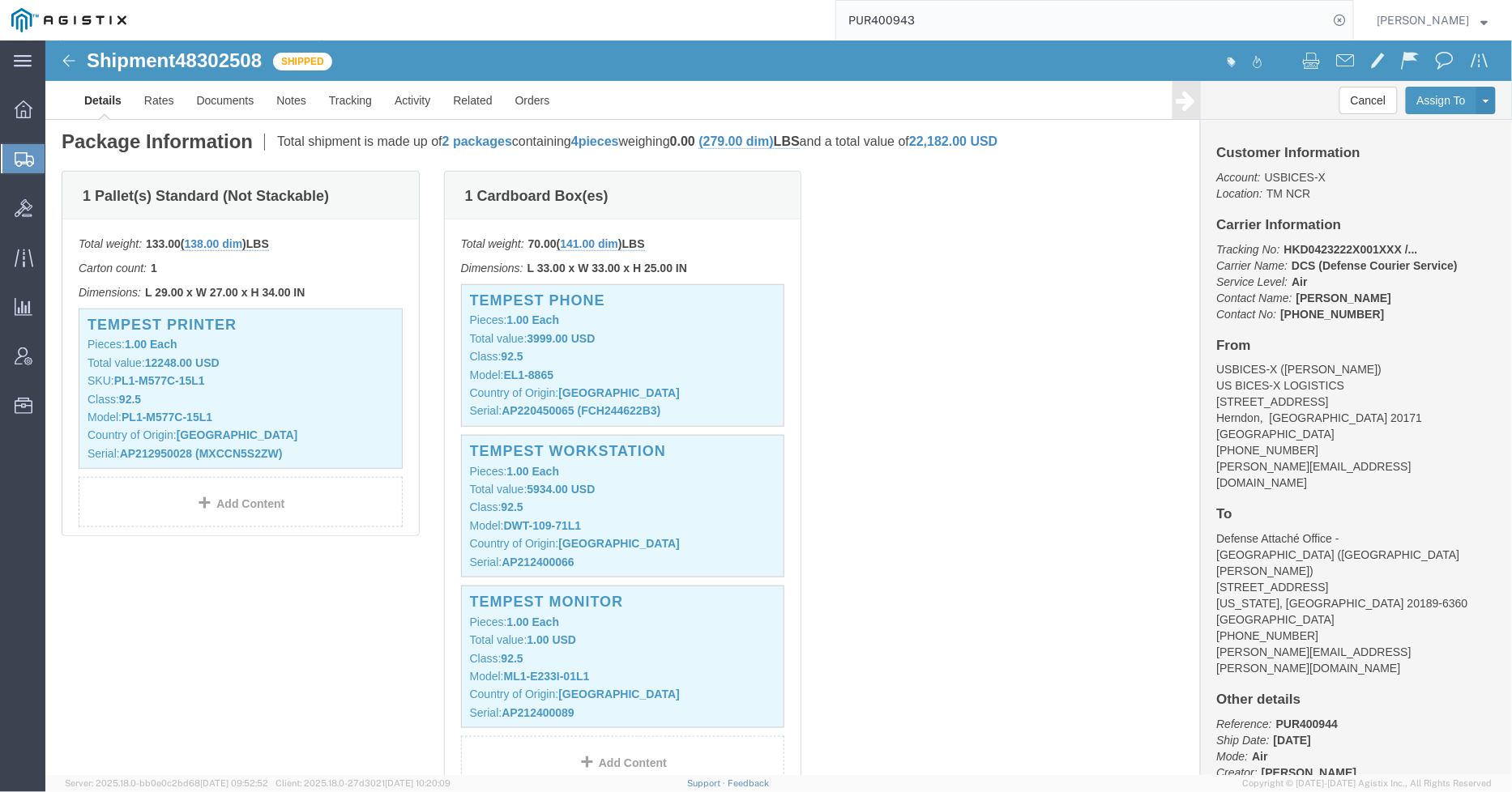
scroll to position [360, 0]
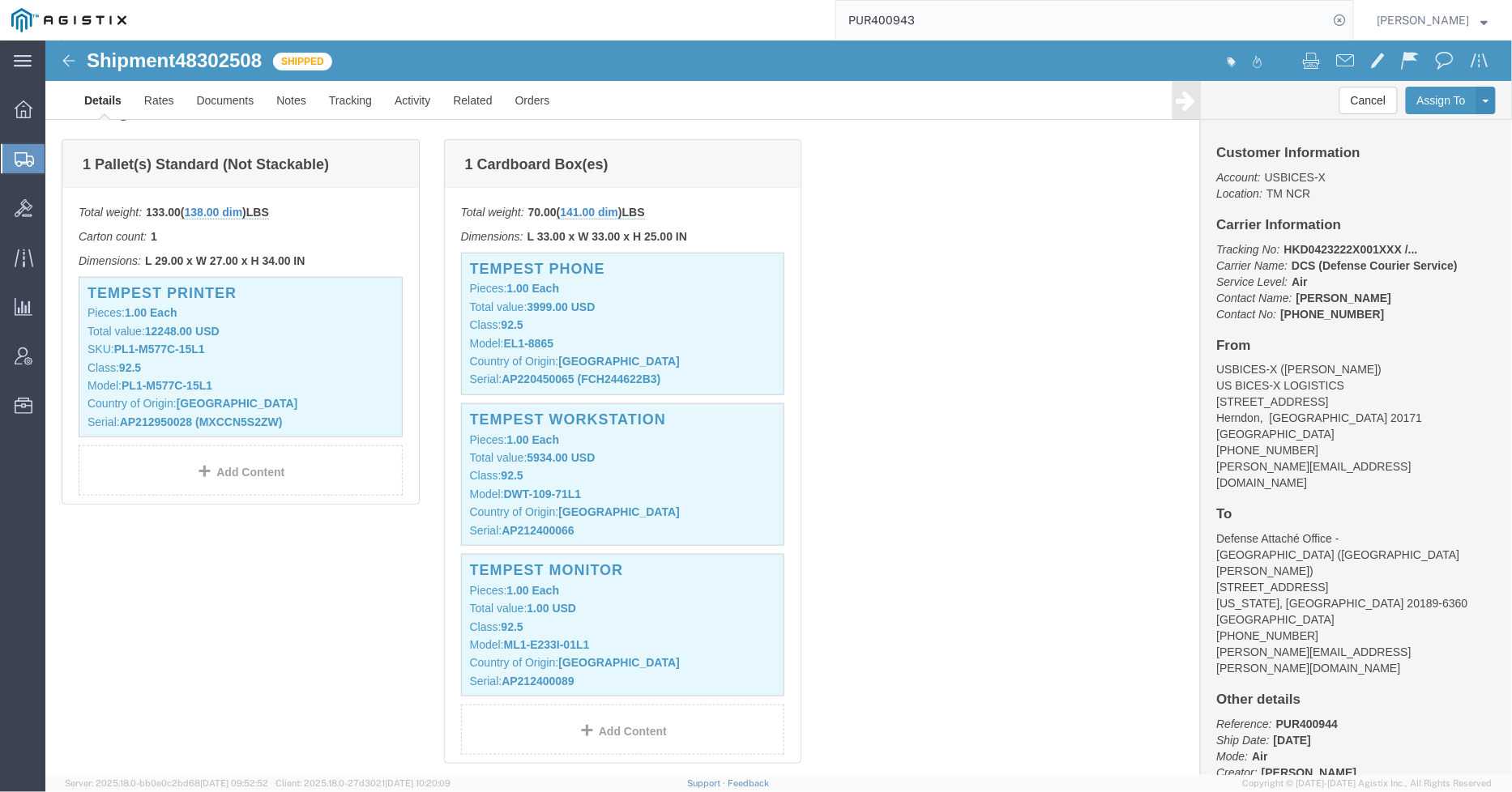
click div "1 Pallet(s) Standard (Not Stackable) Total weight: 133.00 ( 138.00 dim ) LBS Ca…"
